Goal: Task Accomplishment & Management: Manage account settings

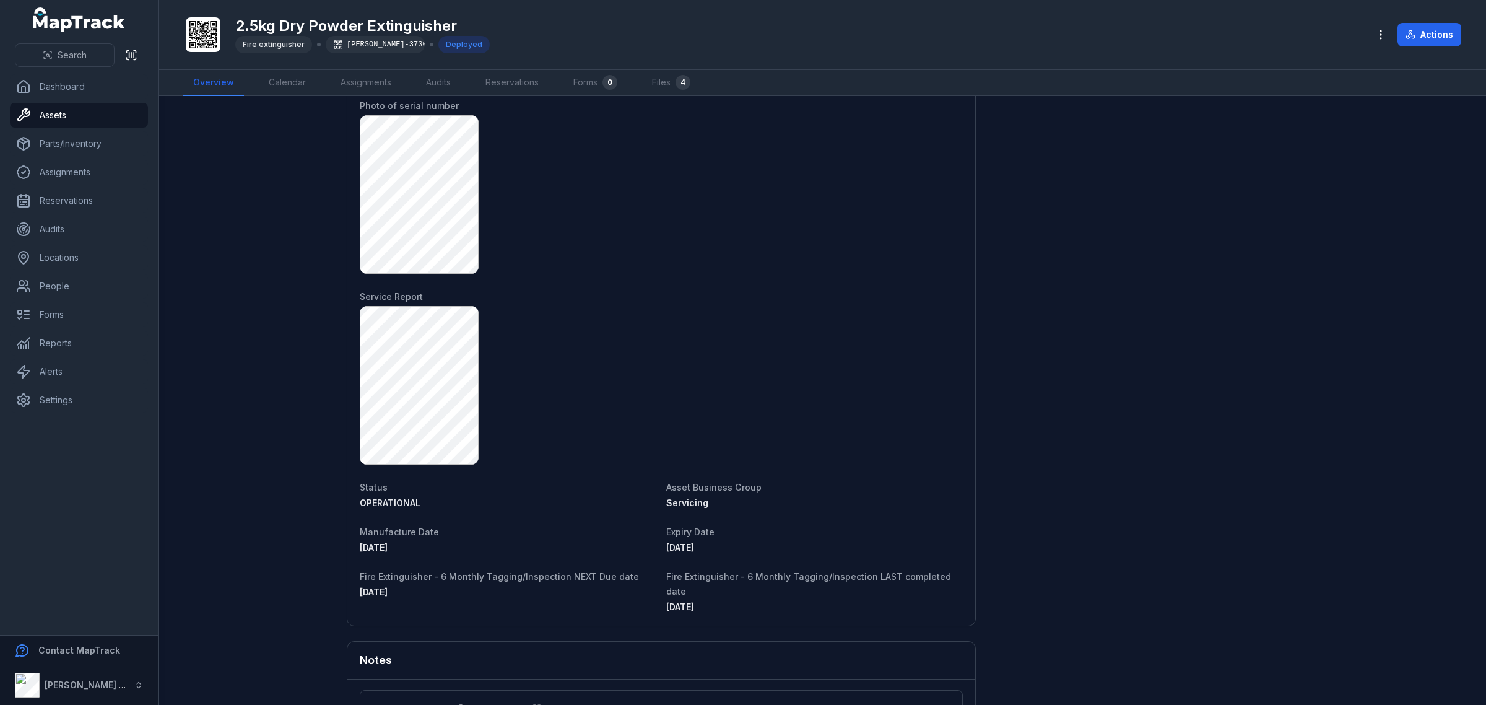
scroll to position [944, 0]
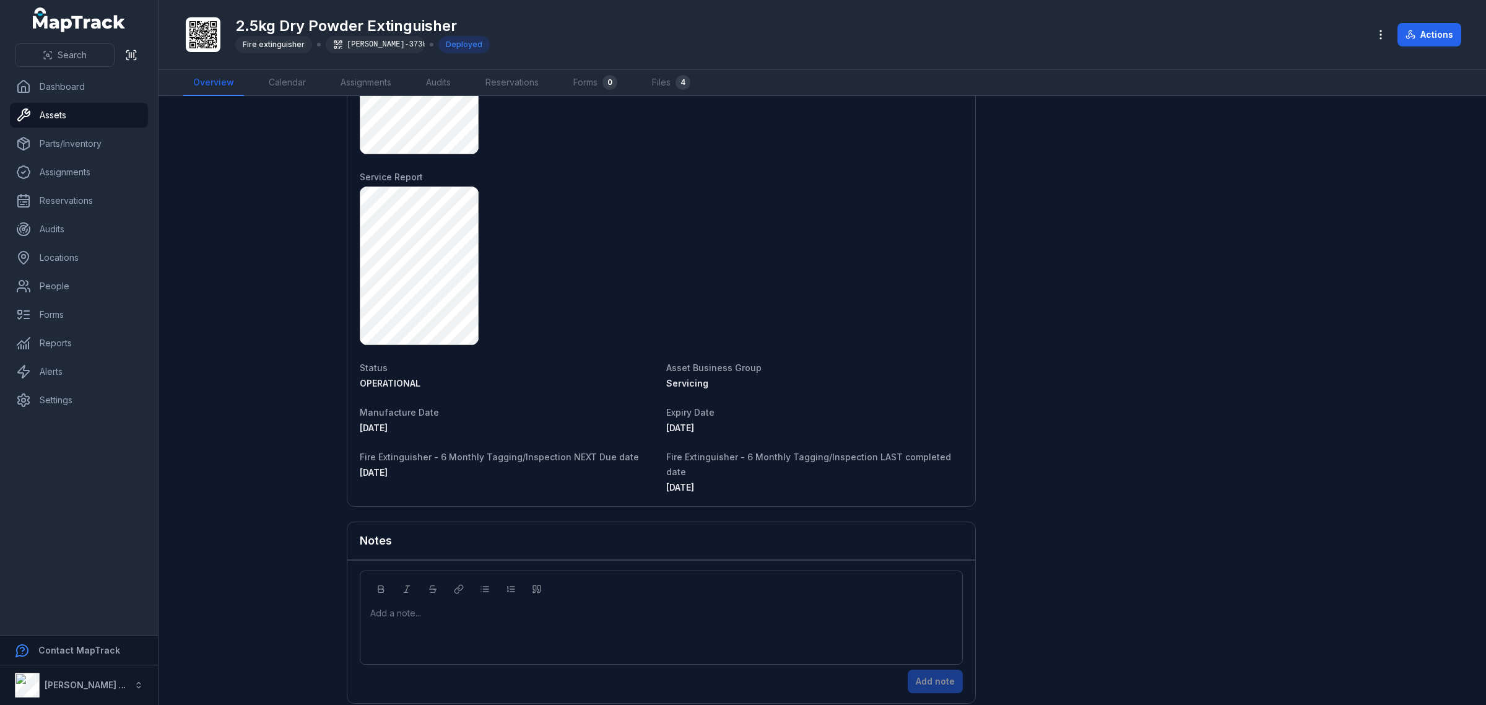
click at [694, 423] on span "[DATE]" at bounding box center [680, 427] width 28 height 11
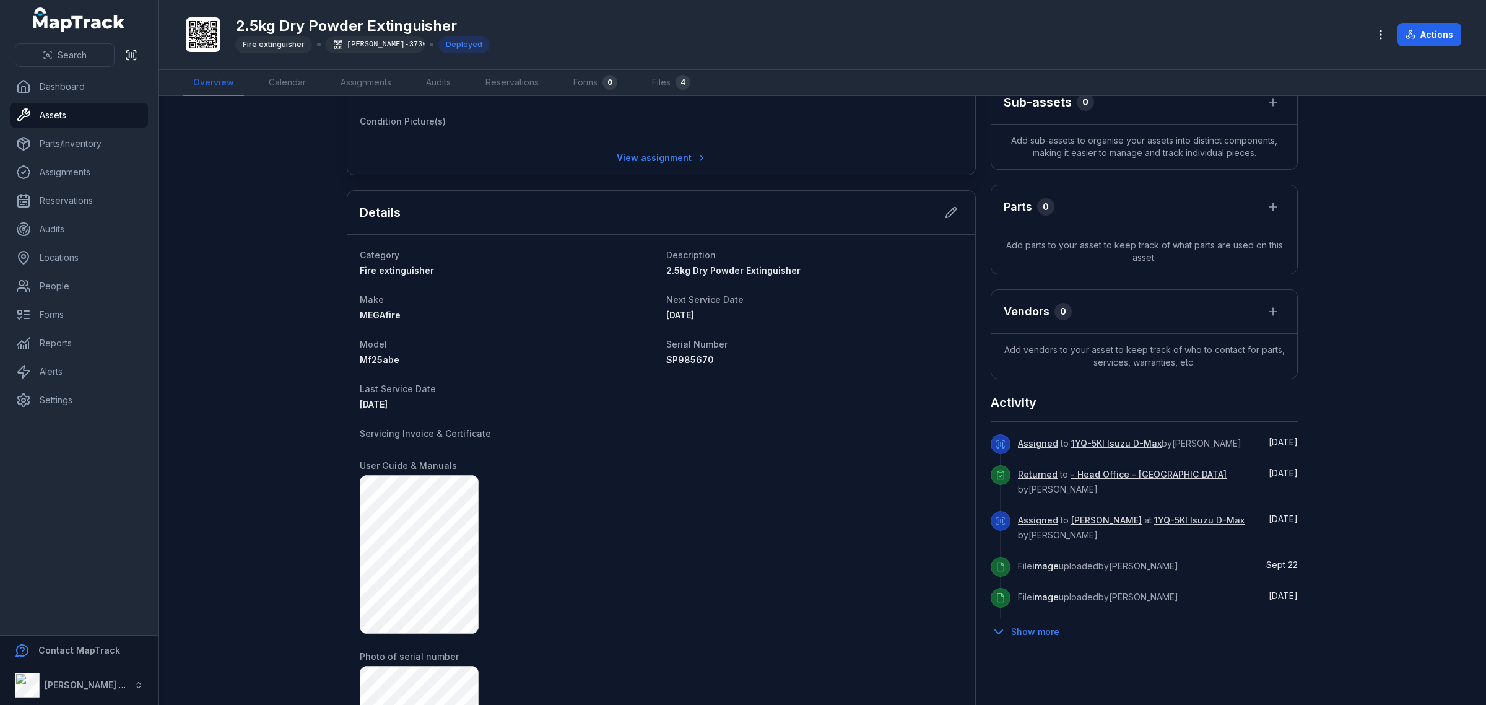
scroll to position [248, 0]
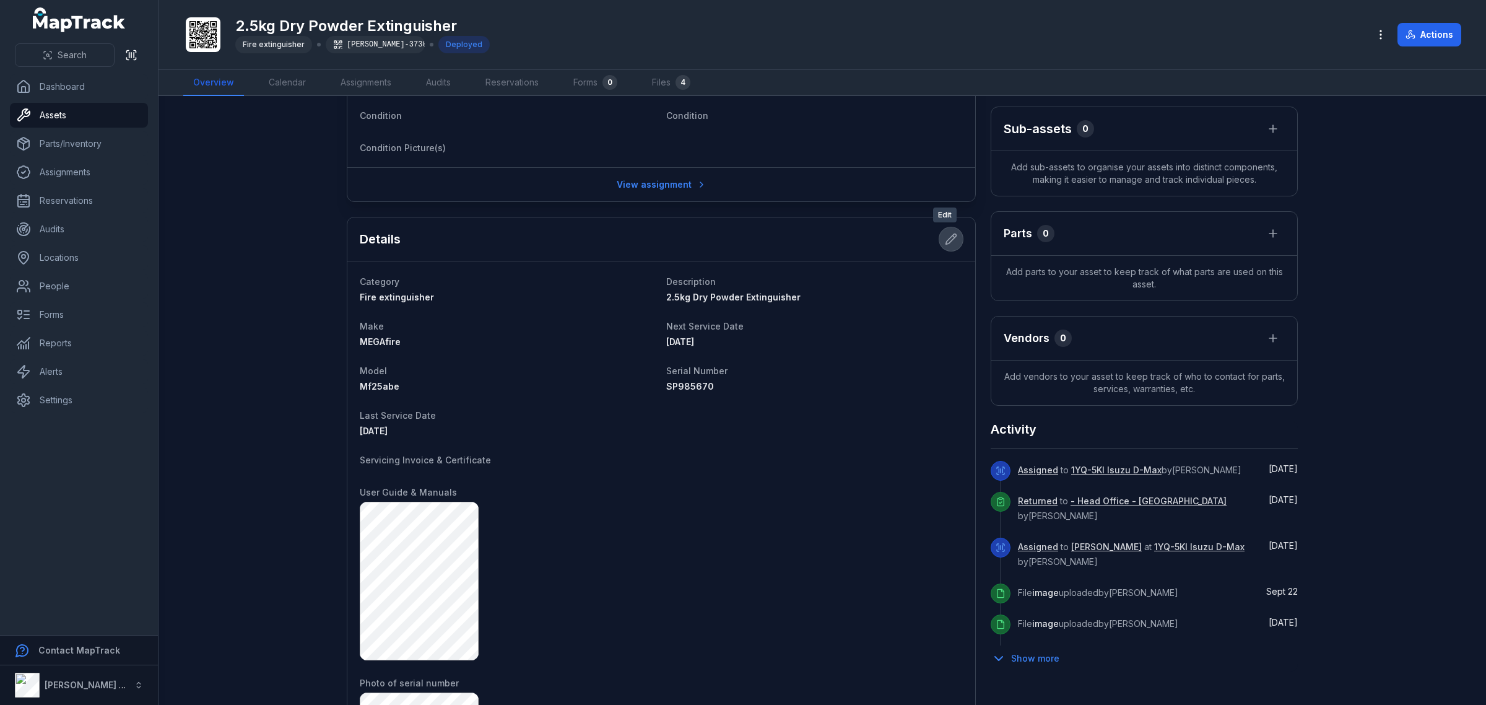
click at [945, 235] on icon at bounding box center [951, 239] width 12 height 12
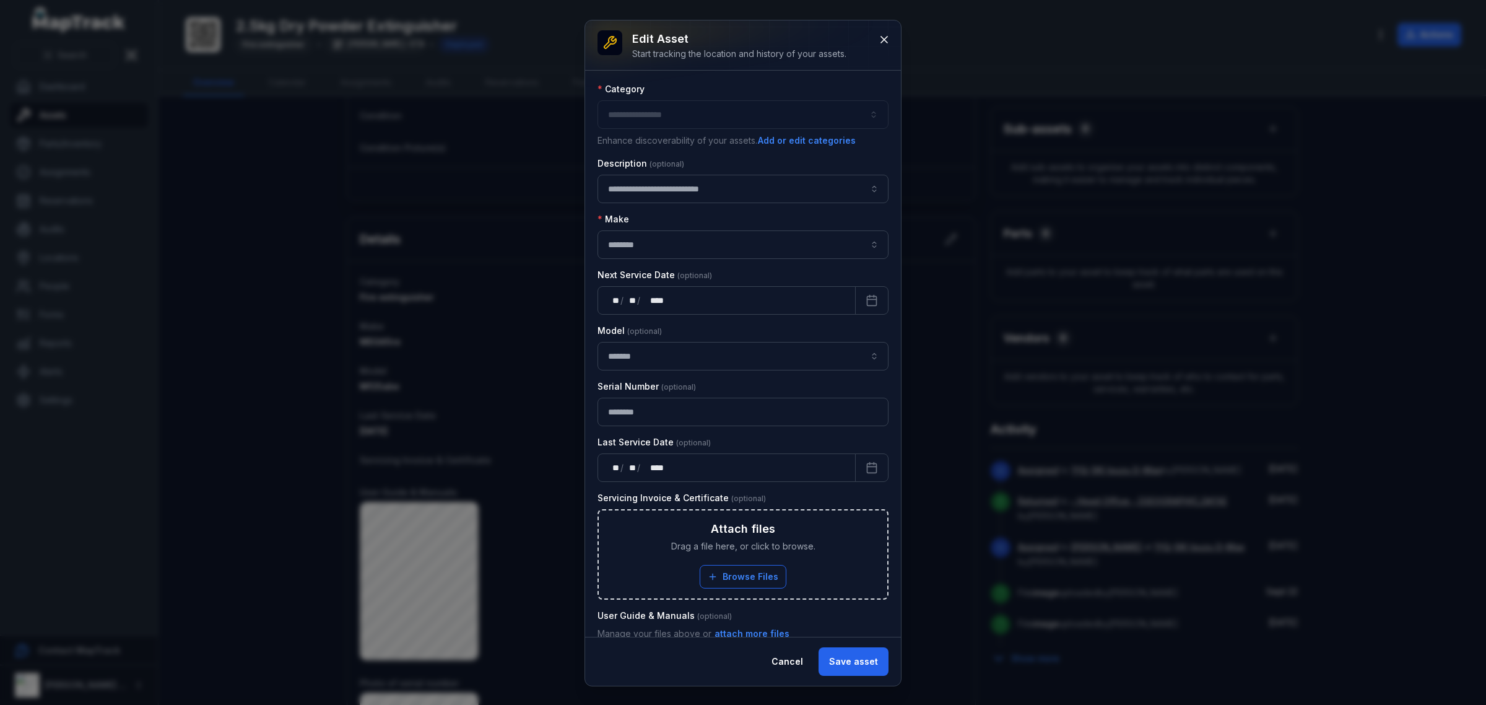
type input "**********"
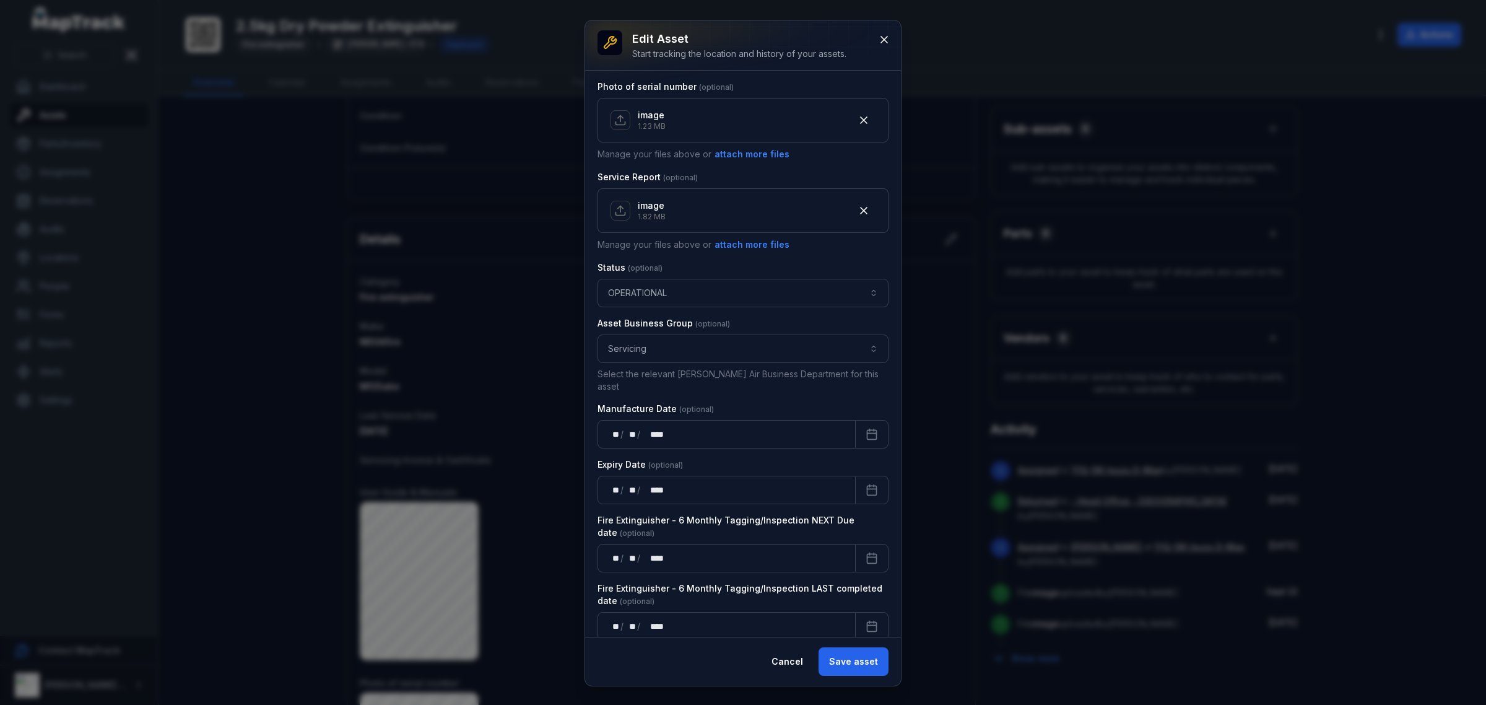
scroll to position [629, 0]
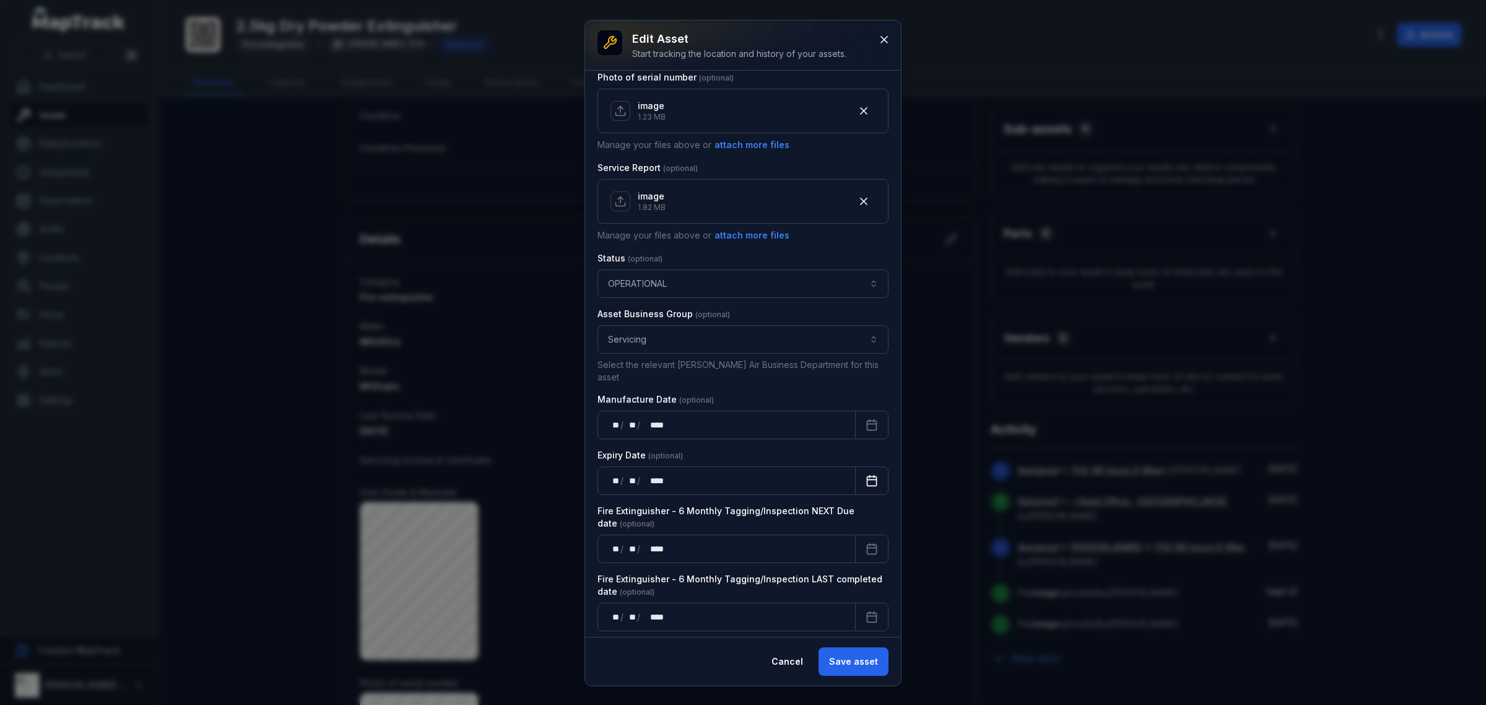
click at [866, 474] on icon "Calendar" at bounding box center [872, 480] width 12 height 12
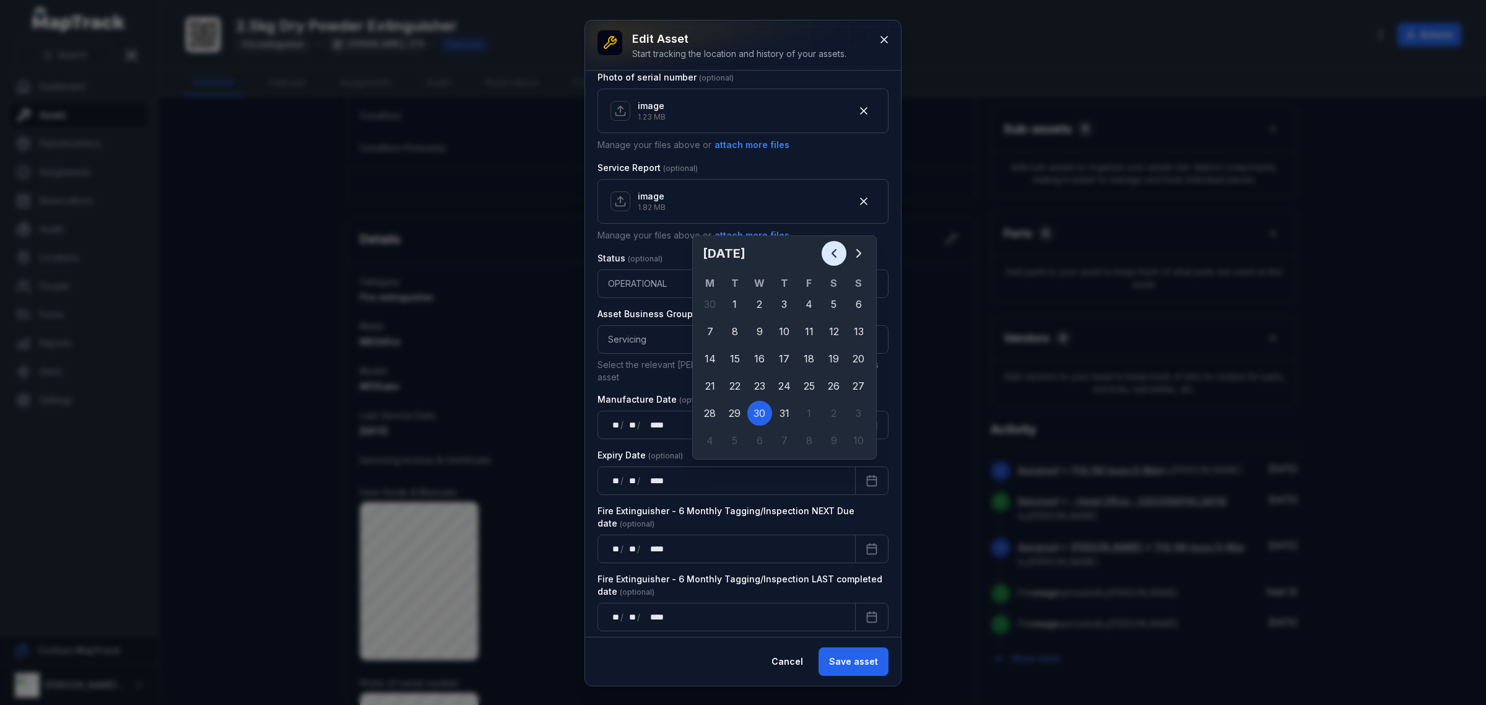
click at [827, 246] on icon "Previous" at bounding box center [834, 253] width 15 height 15
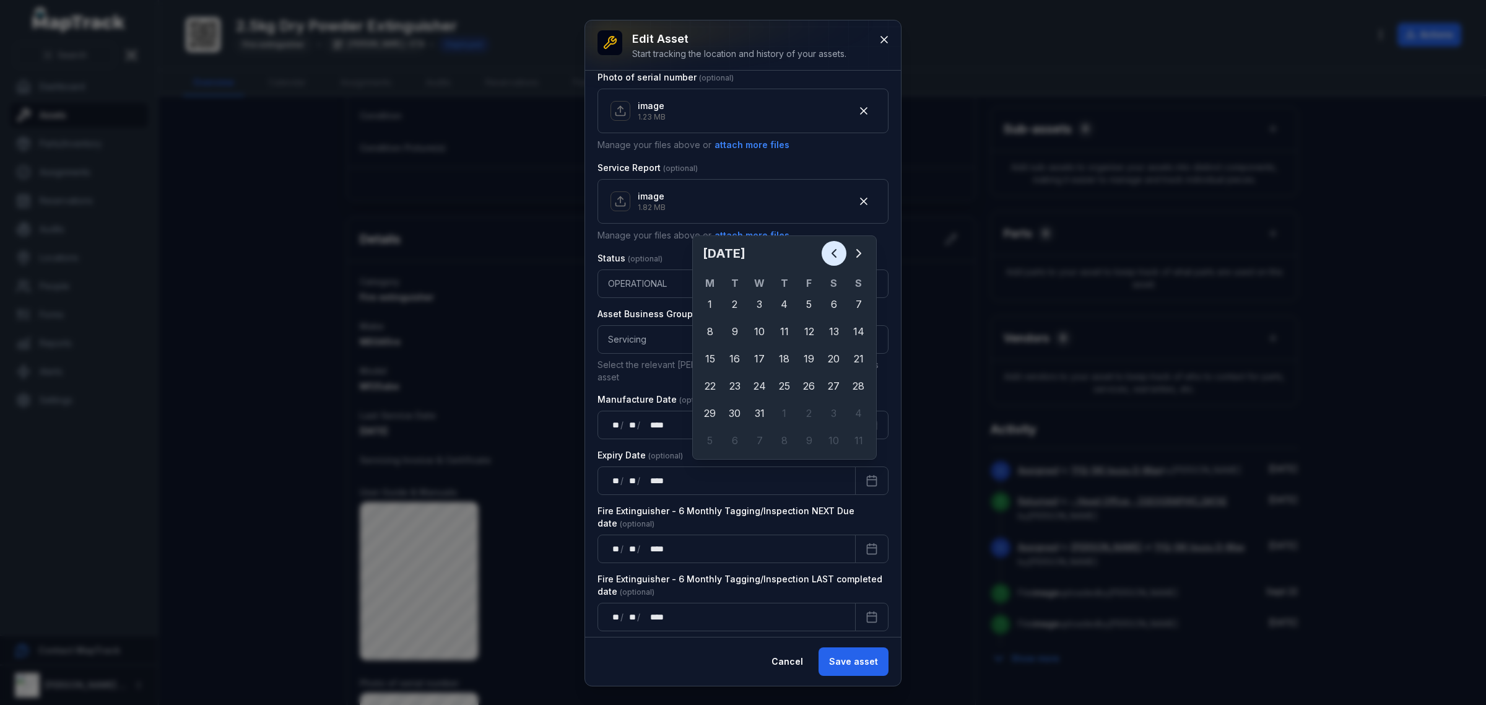
click at [827, 246] on icon "Previous" at bounding box center [834, 253] width 15 height 15
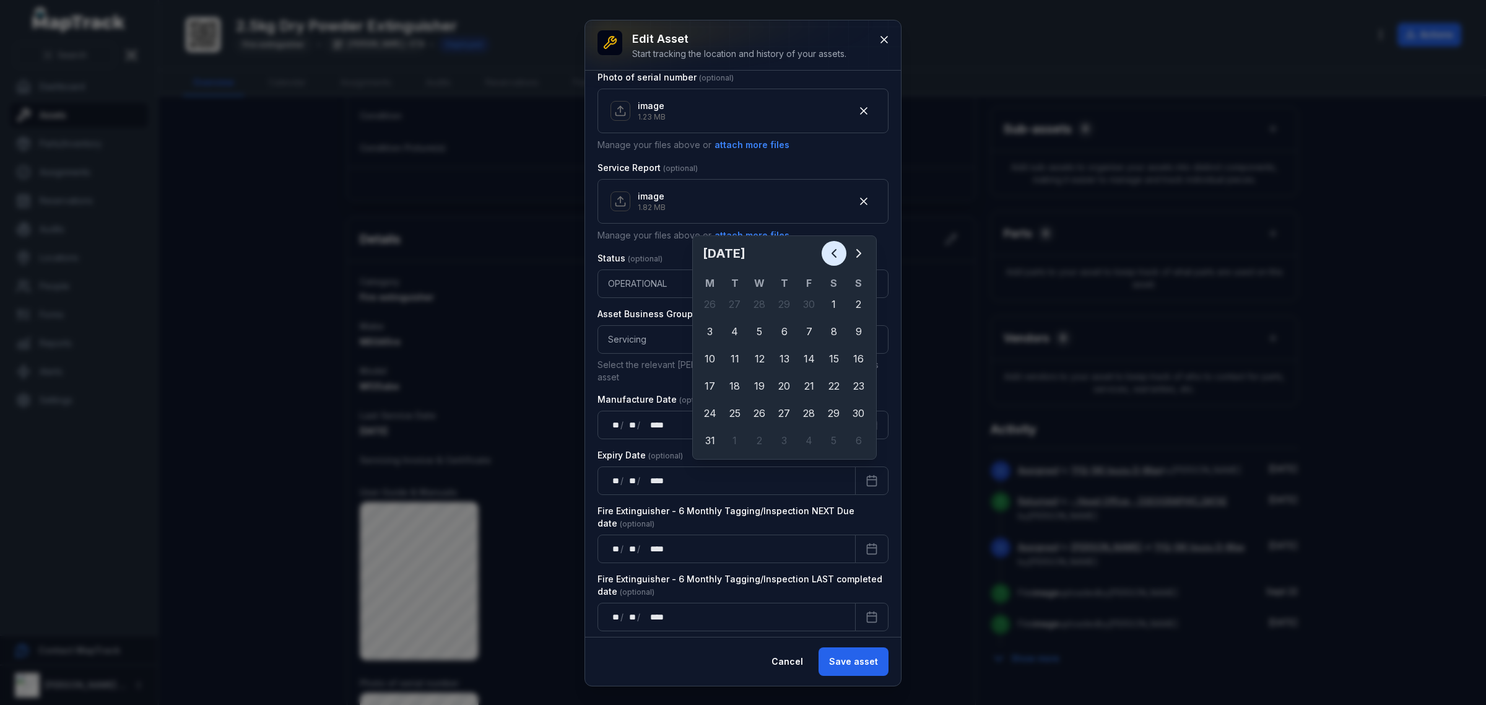
click at [827, 246] on icon "Previous" at bounding box center [834, 253] width 15 height 15
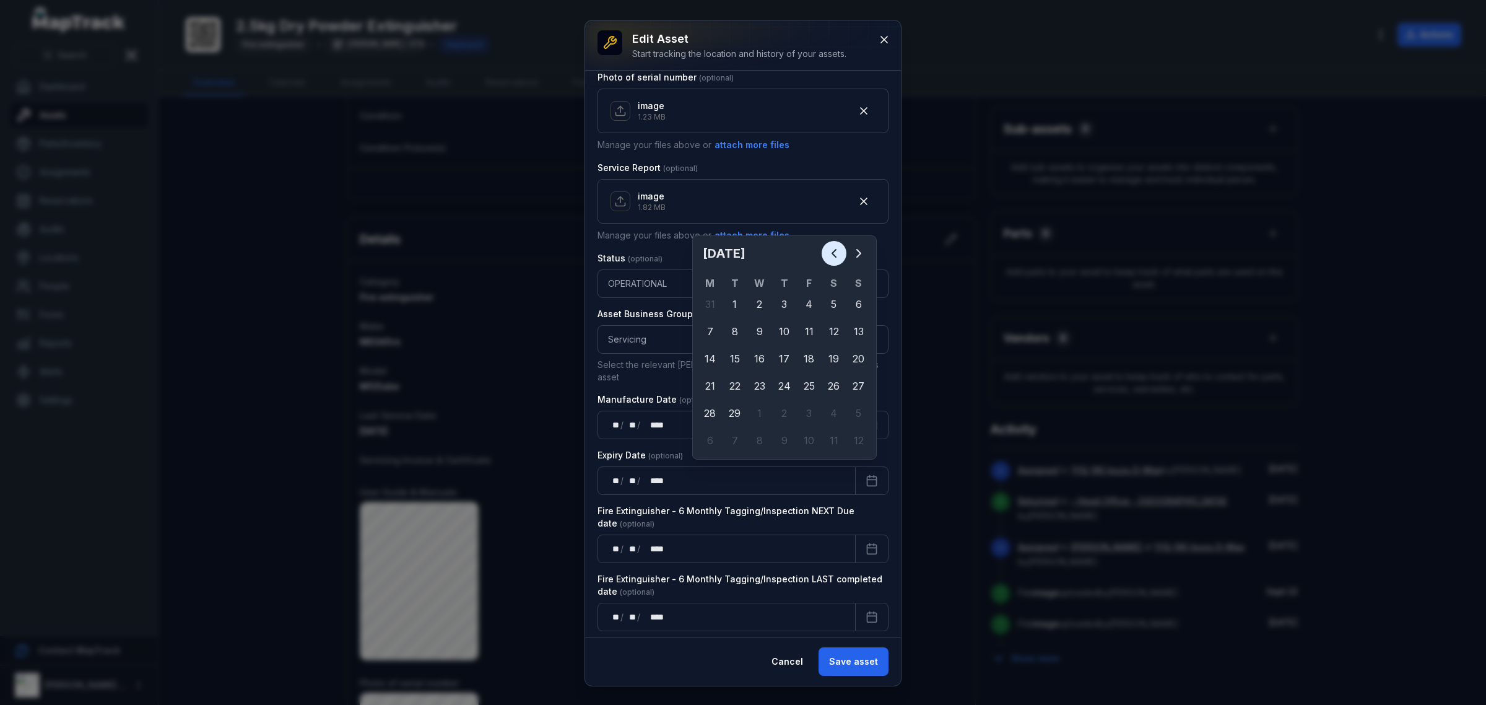
click at [827, 246] on icon "Previous" at bounding box center [834, 253] width 15 height 15
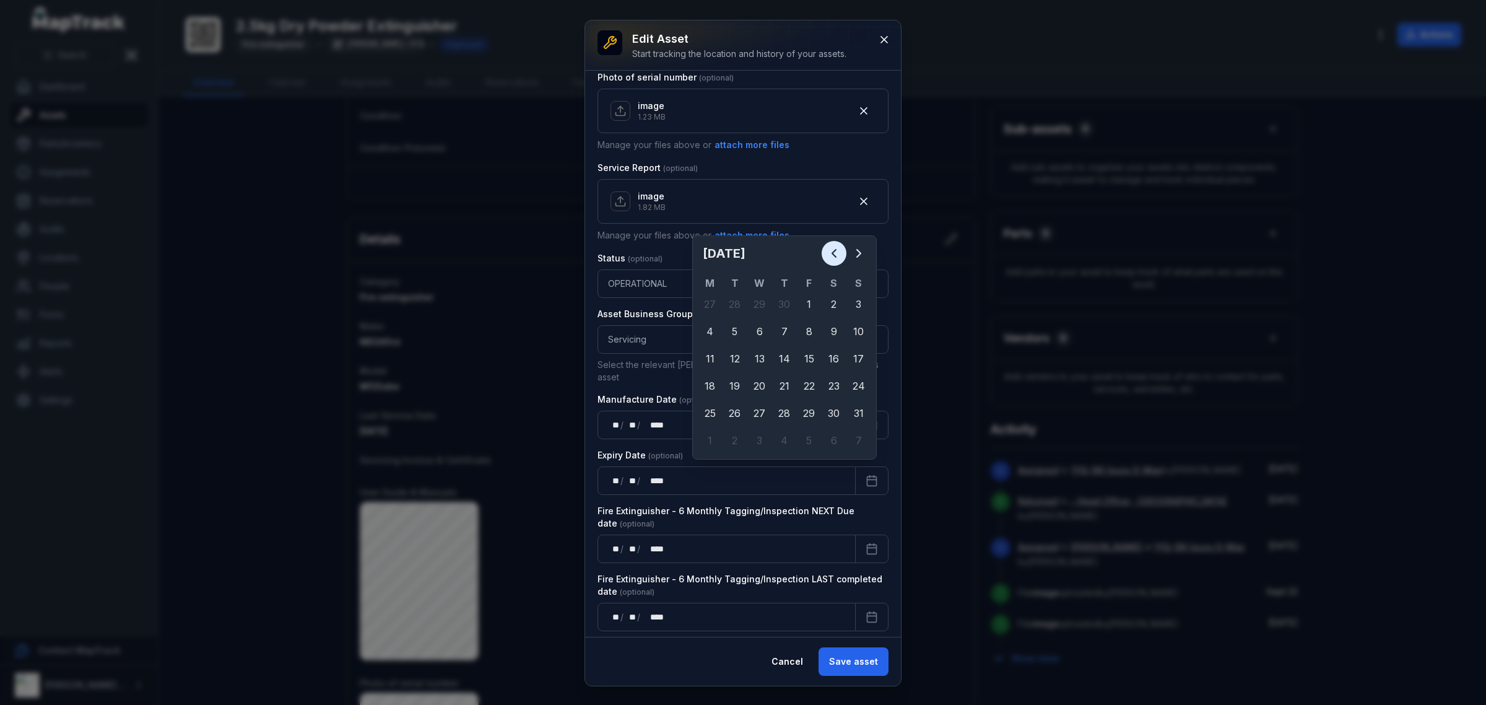
click at [827, 246] on icon "Previous" at bounding box center [834, 253] width 15 height 15
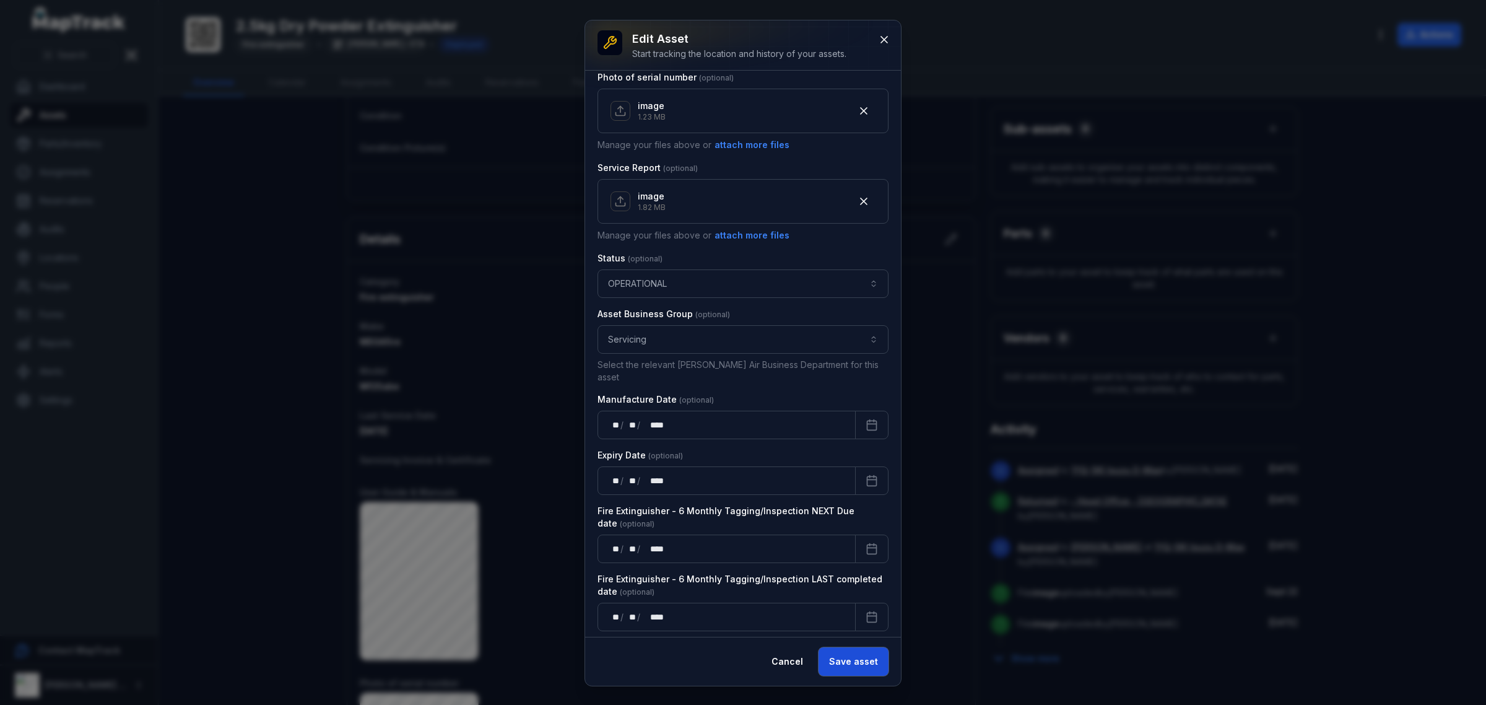
click at [856, 654] on button "Save asset" at bounding box center [854, 661] width 70 height 28
